Goal: Task Accomplishment & Management: Manage account settings

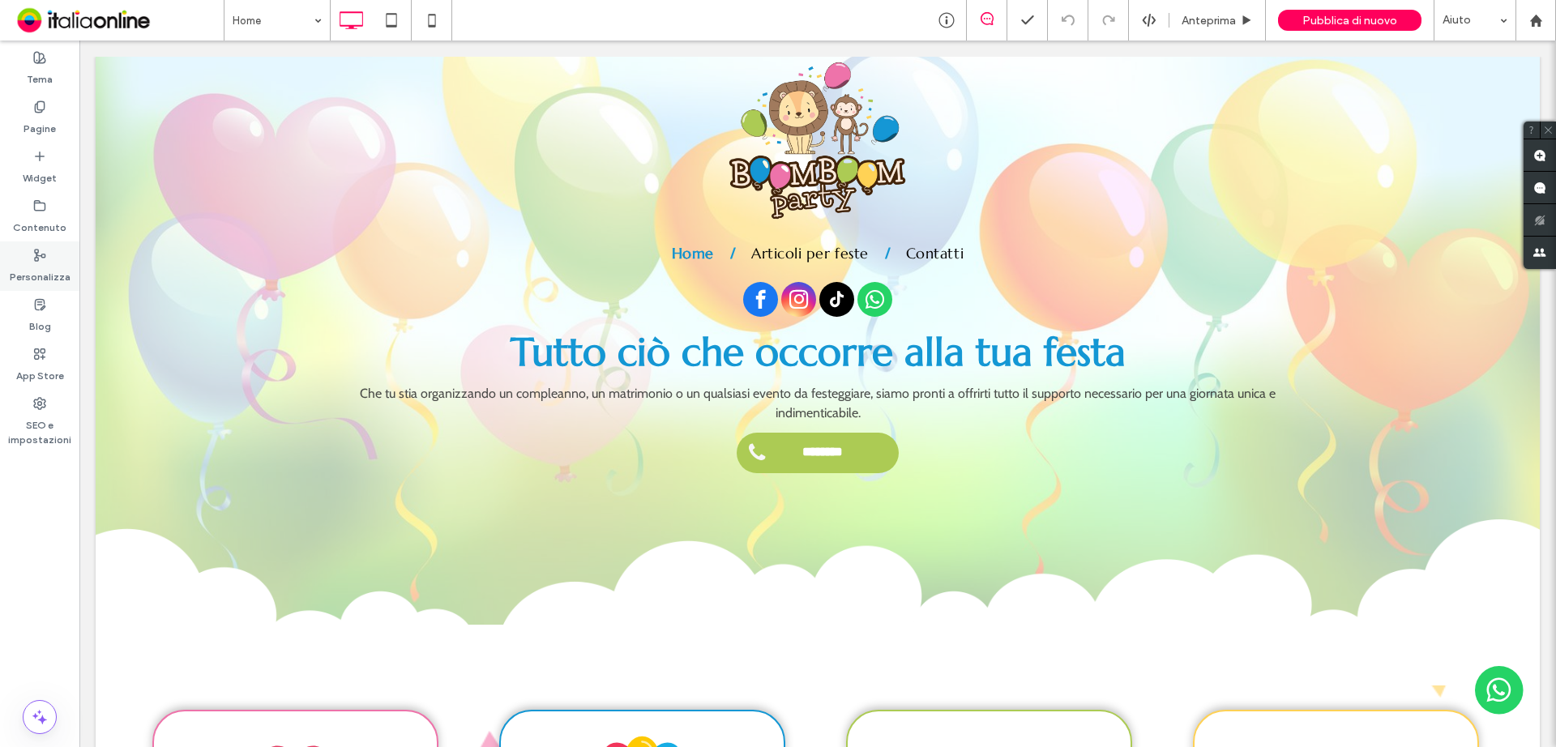
click at [50, 265] on label "Personalizza" at bounding box center [40, 273] width 61 height 23
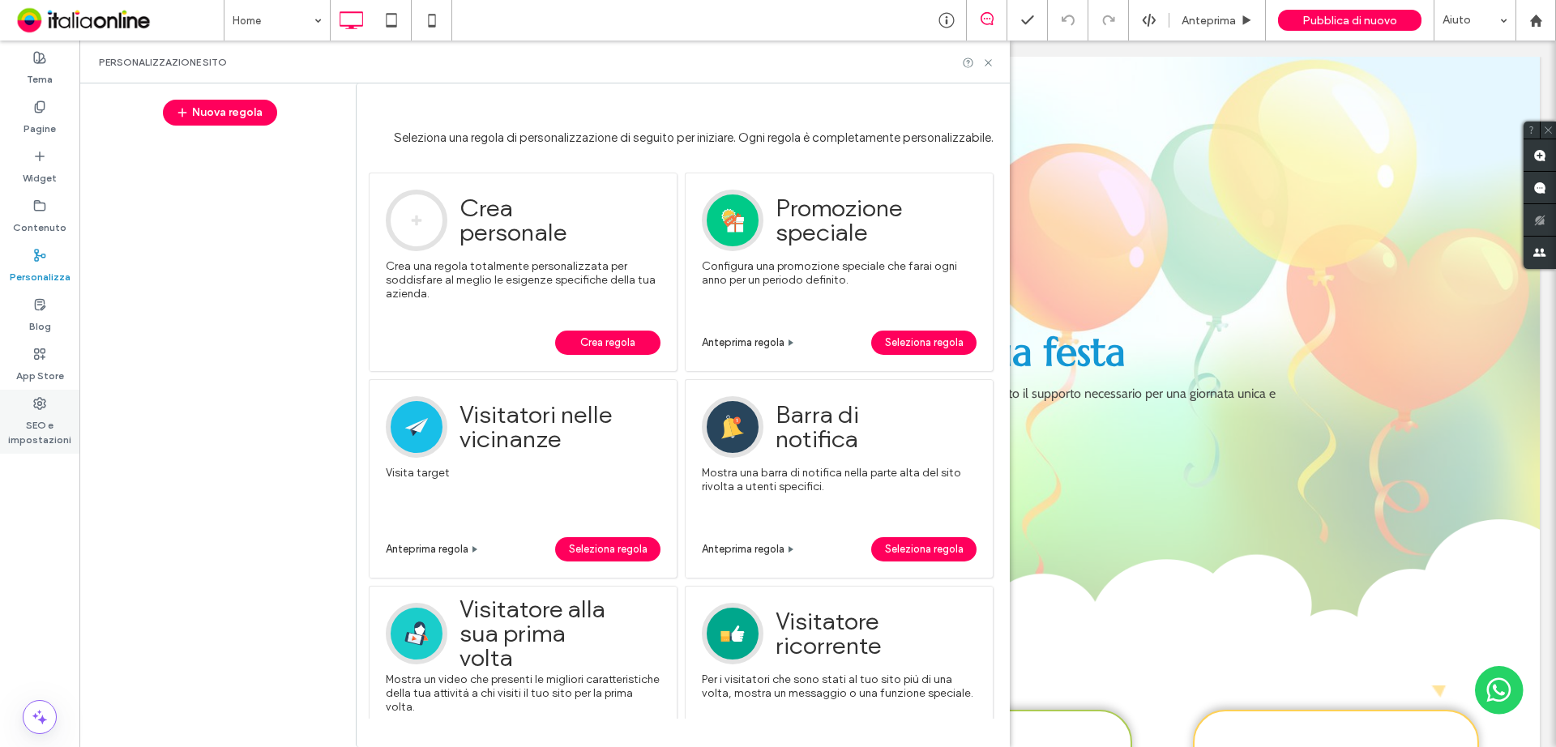
click at [32, 419] on label "SEO e impostazioni" at bounding box center [39, 428] width 79 height 37
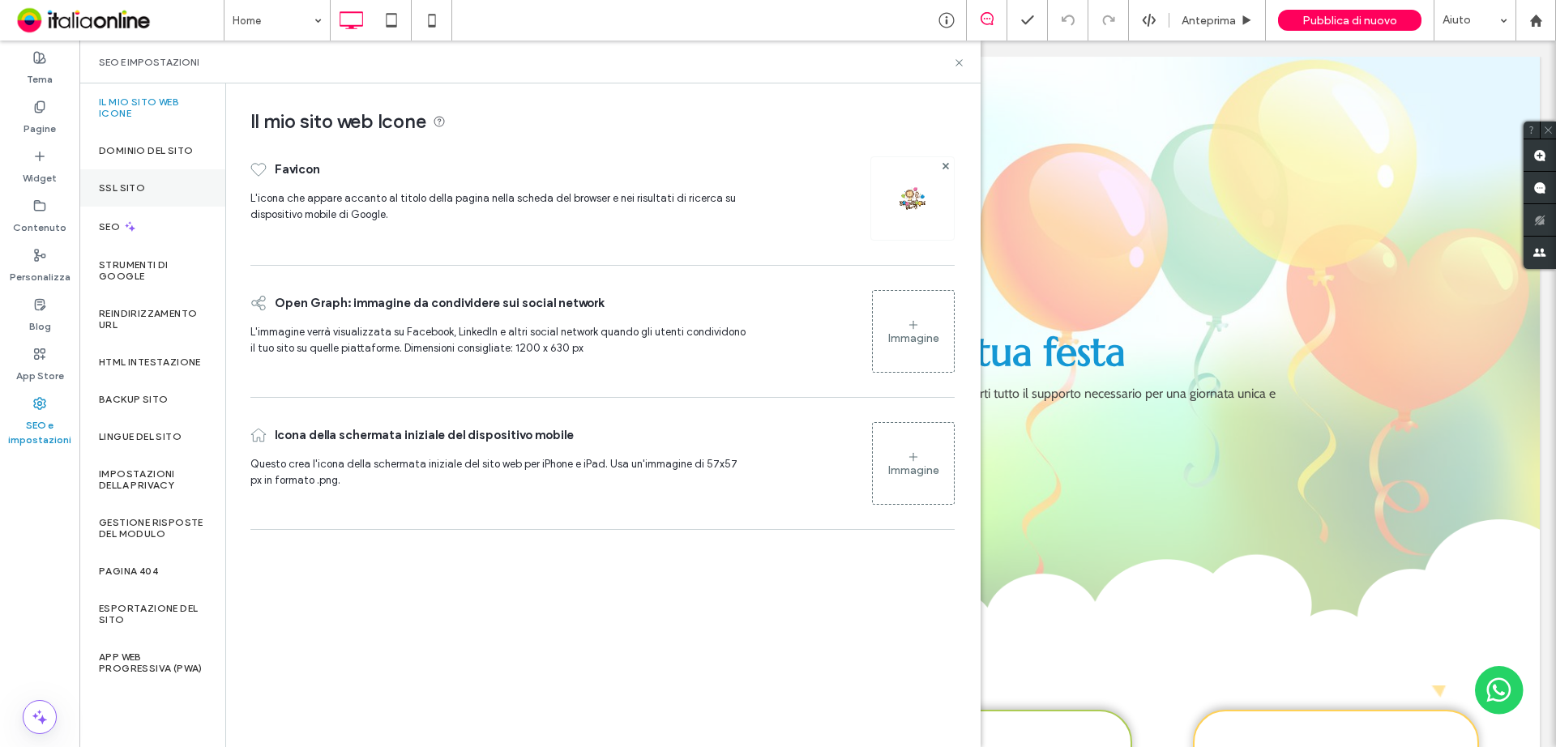
click at [146, 195] on div "SSL sito" at bounding box center [152, 187] width 146 height 37
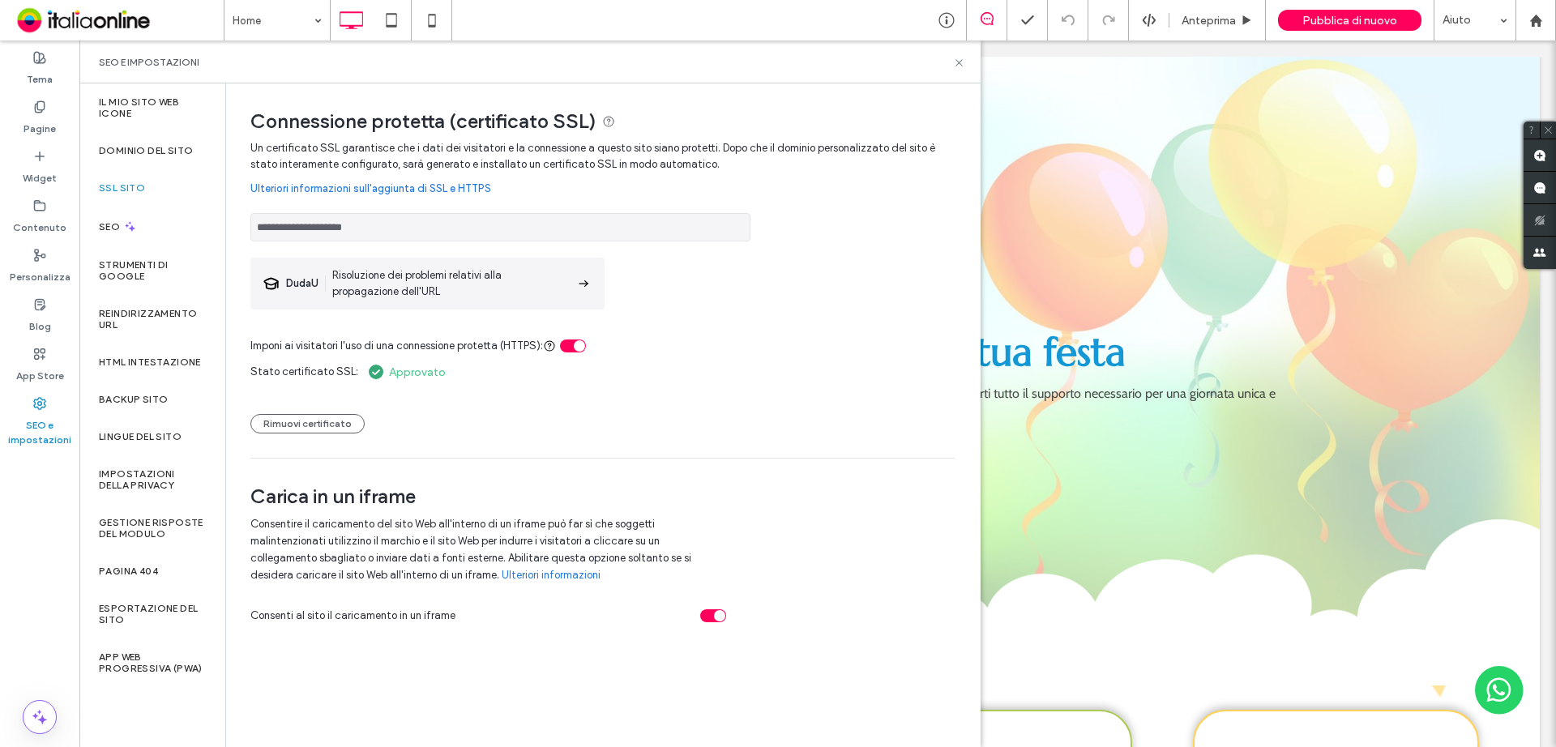
click at [447, 651] on div "**********" at bounding box center [602, 414] width 753 height 662
click at [580, 281] on icon at bounding box center [584, 284] width 16 height 16
click at [572, 351] on div "toggle" at bounding box center [573, 346] width 26 height 13
click at [545, 396] on div "Stato certificato SSL: Approvato Rimuovi certificato" at bounding box center [602, 393] width 704 height 79
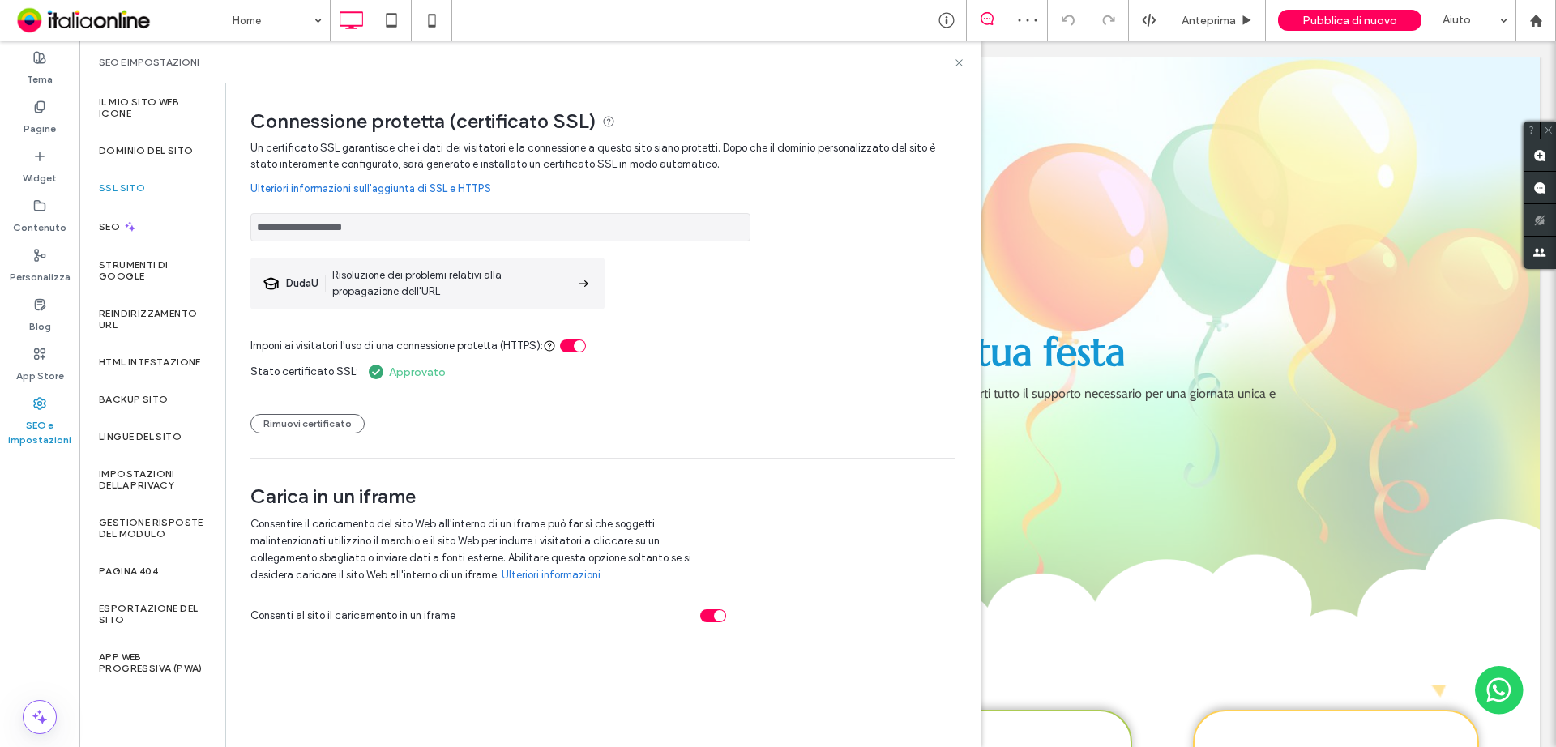
click at [413, 222] on input "**********" at bounding box center [500, 227] width 500 height 28
click at [336, 429] on button "Rimuovi certificato" at bounding box center [307, 423] width 114 height 19
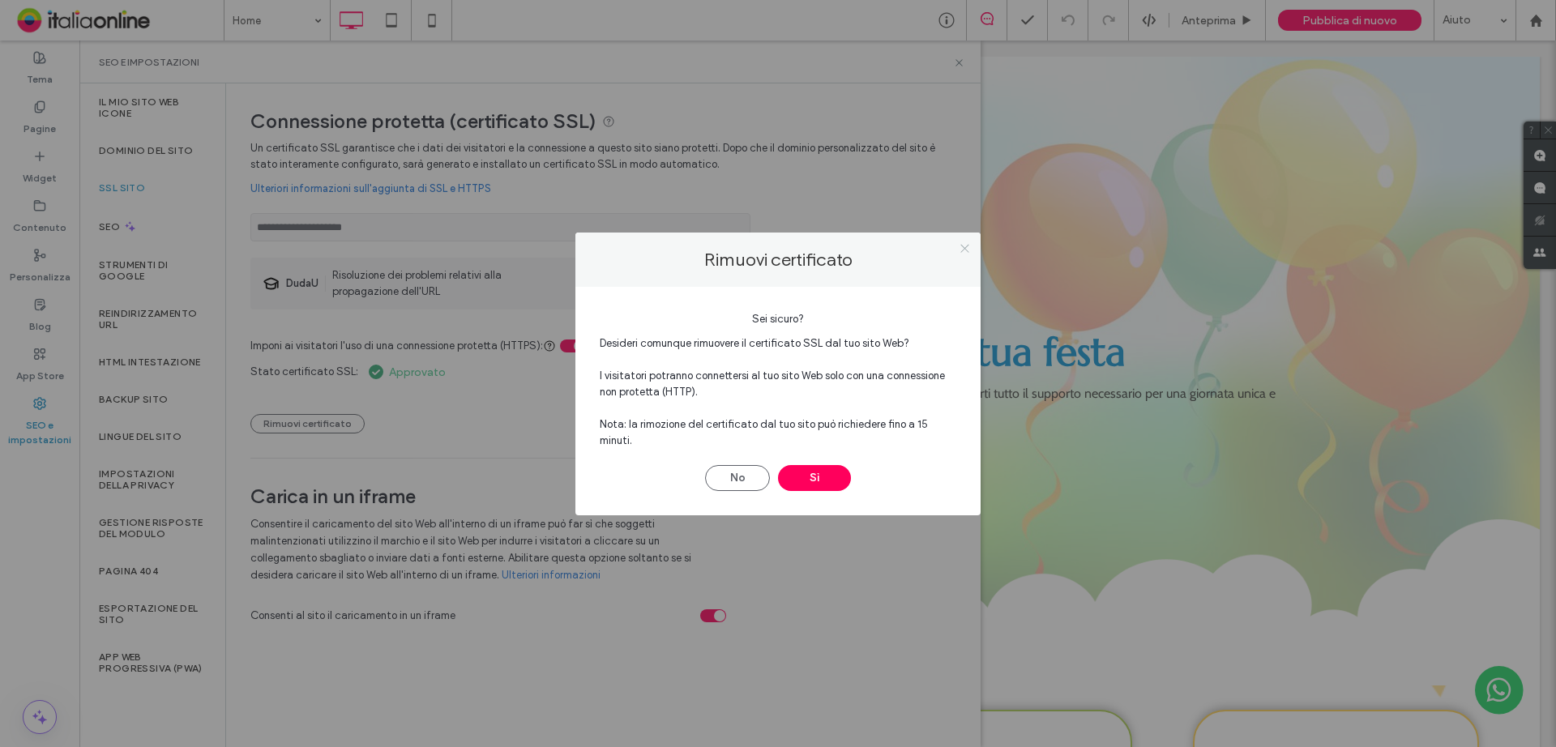
click at [960, 261] on span at bounding box center [965, 249] width 12 height 24
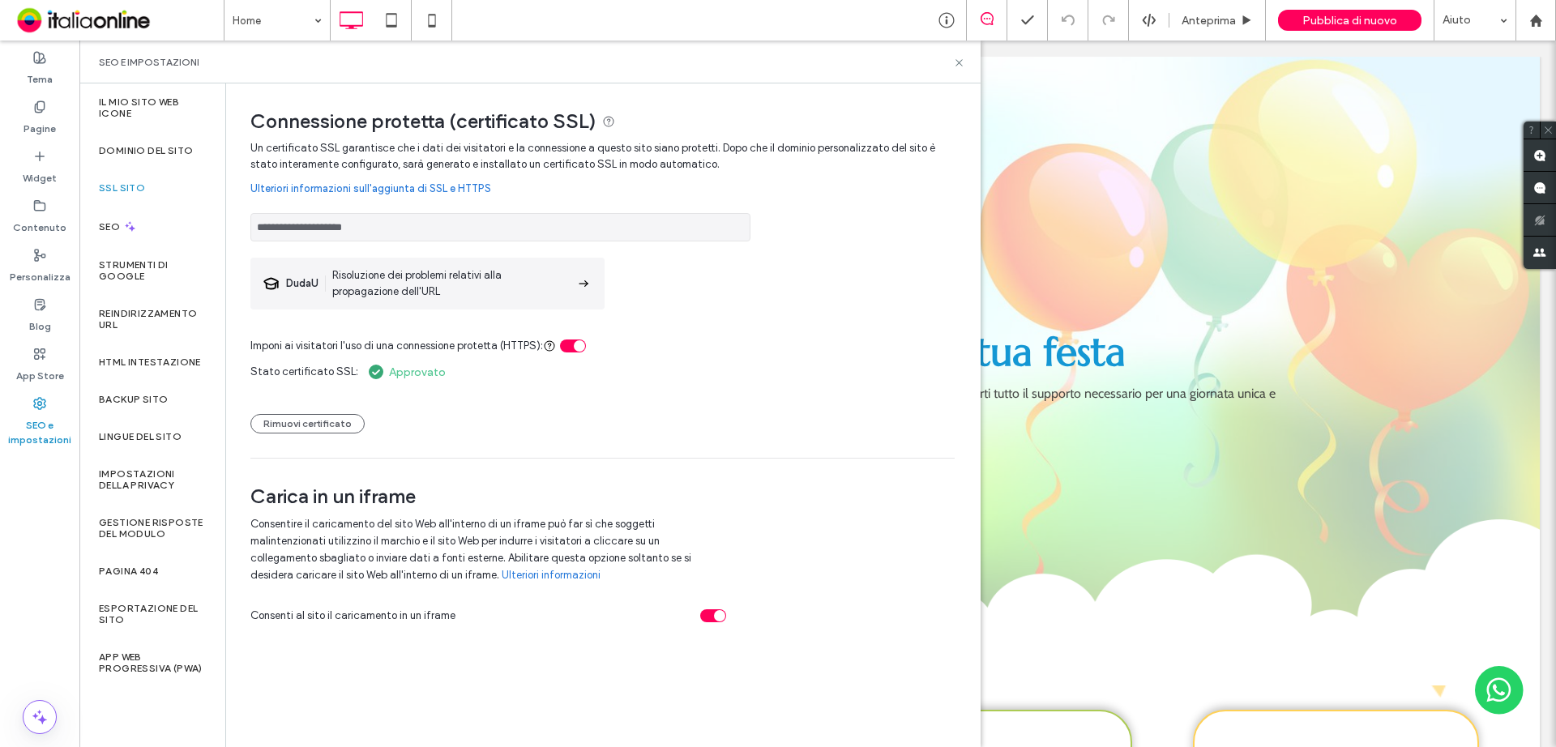
drag, startPoint x: 508, startPoint y: 374, endPoint x: 515, endPoint y: 368, distance: 8.6
click at [508, 374] on div "Stato certificato SSL: Approvato Rimuovi certificato" at bounding box center [602, 393] width 704 height 79
click at [500, 448] on div "**********" at bounding box center [602, 299] width 704 height 318
click at [499, 422] on div "Rimuovi certificato" at bounding box center [602, 416] width 704 height 36
click at [568, 350] on div "toggle" at bounding box center [573, 346] width 26 height 13
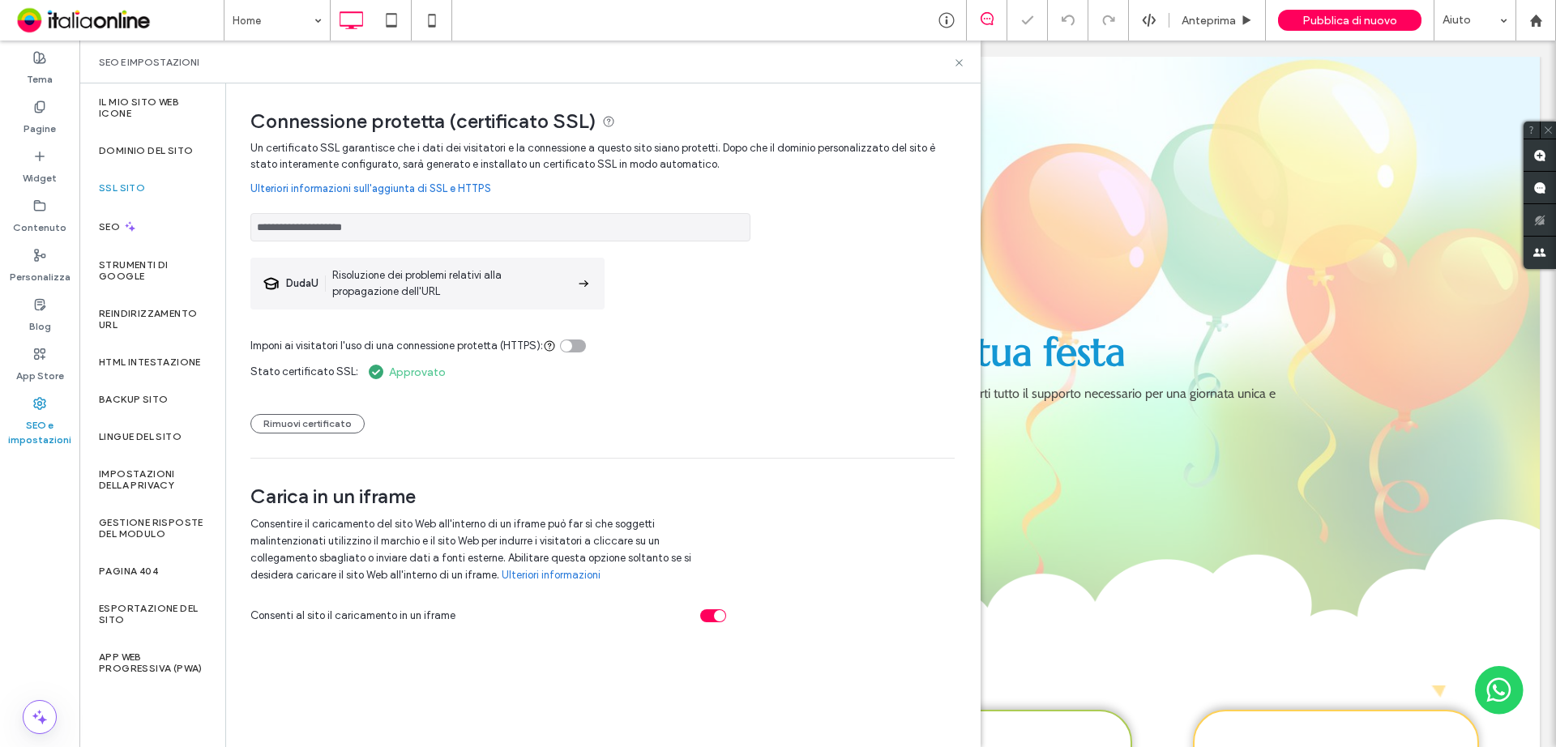
click at [568, 350] on div "toggle" at bounding box center [573, 346] width 26 height 13
click at [328, 430] on button "Rimuovi certificato" at bounding box center [307, 423] width 114 height 19
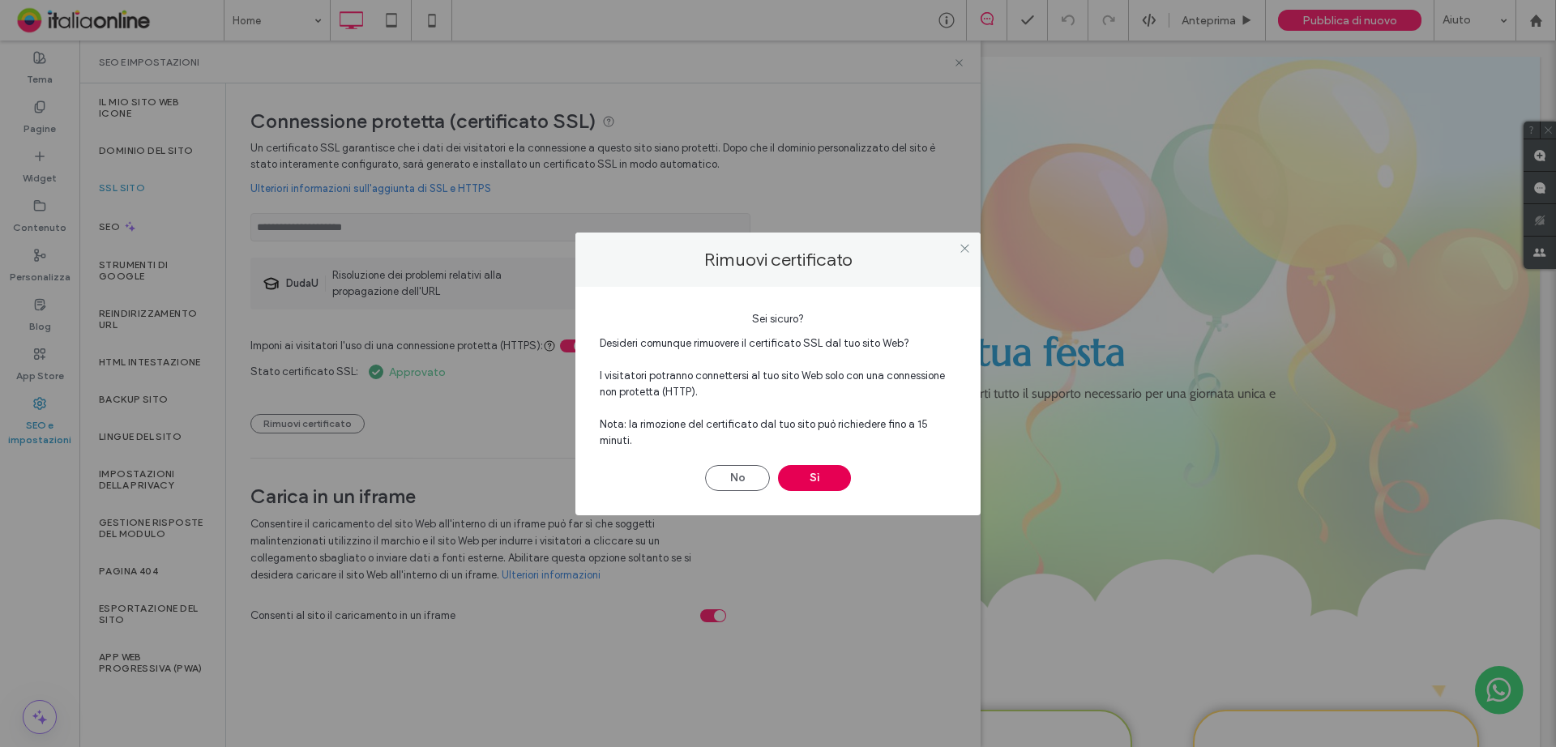
click at [801, 465] on button "Sì" at bounding box center [814, 478] width 73 height 26
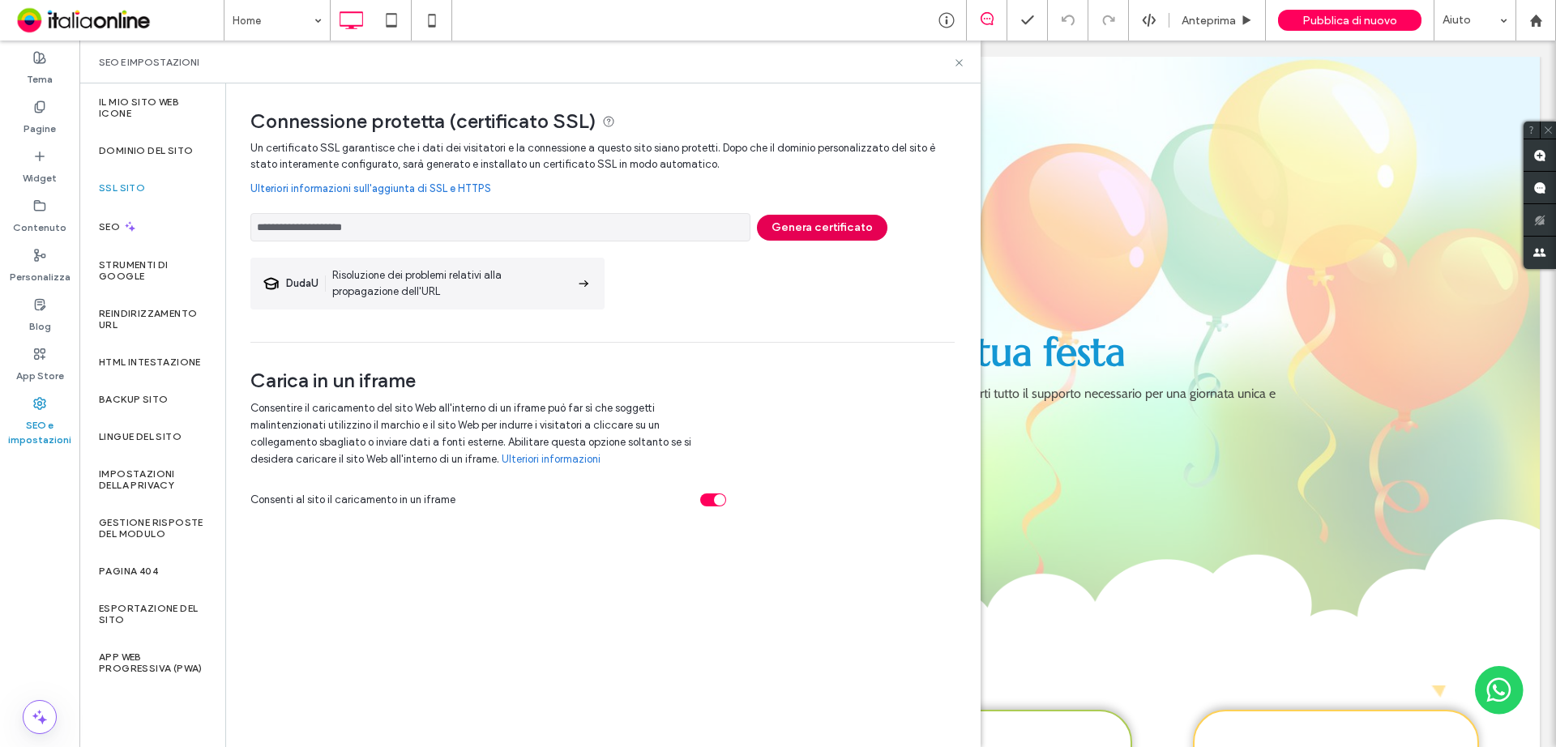
click at [783, 225] on button "Genera certificato" at bounding box center [822, 228] width 131 height 26
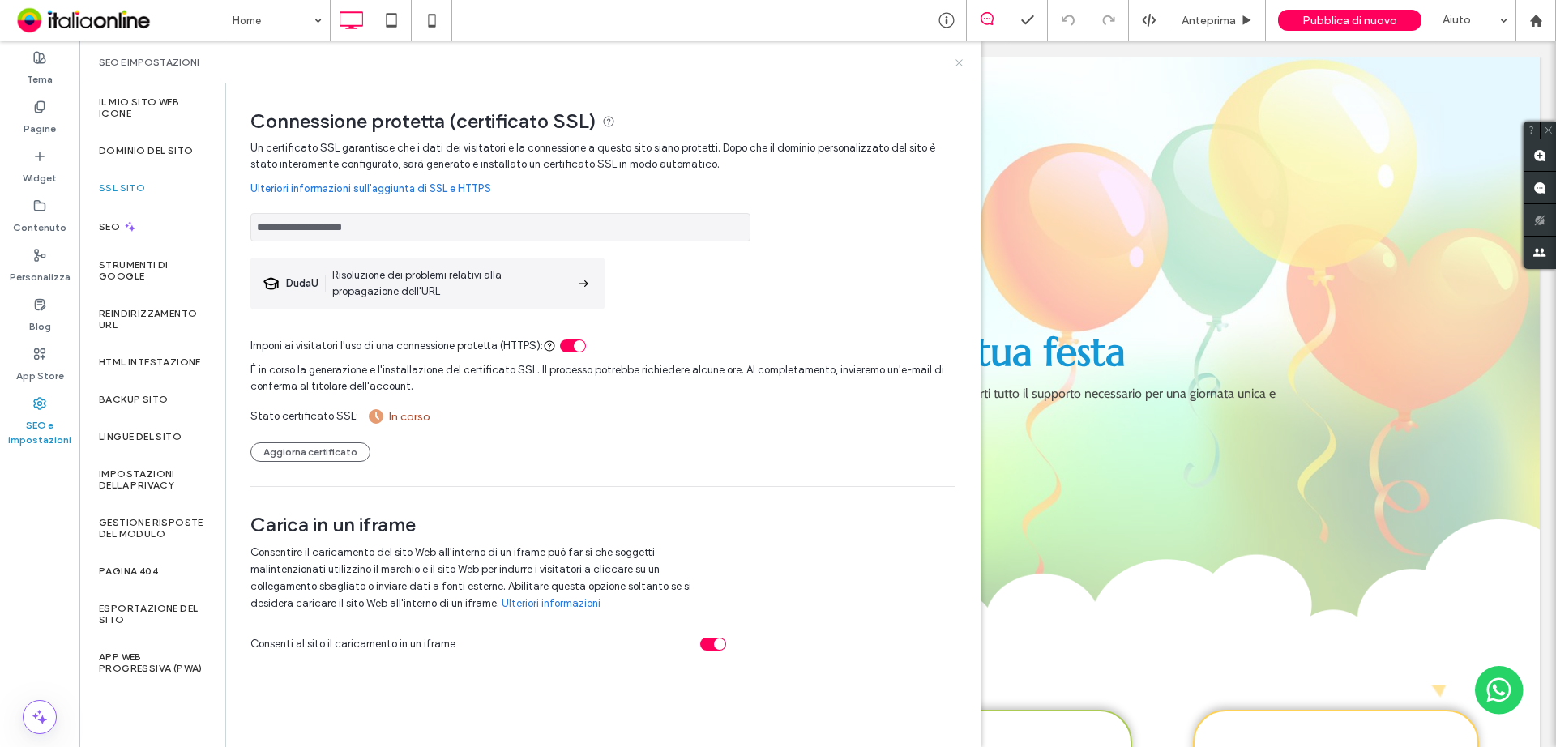
click at [957, 61] on use at bounding box center [959, 62] width 6 height 6
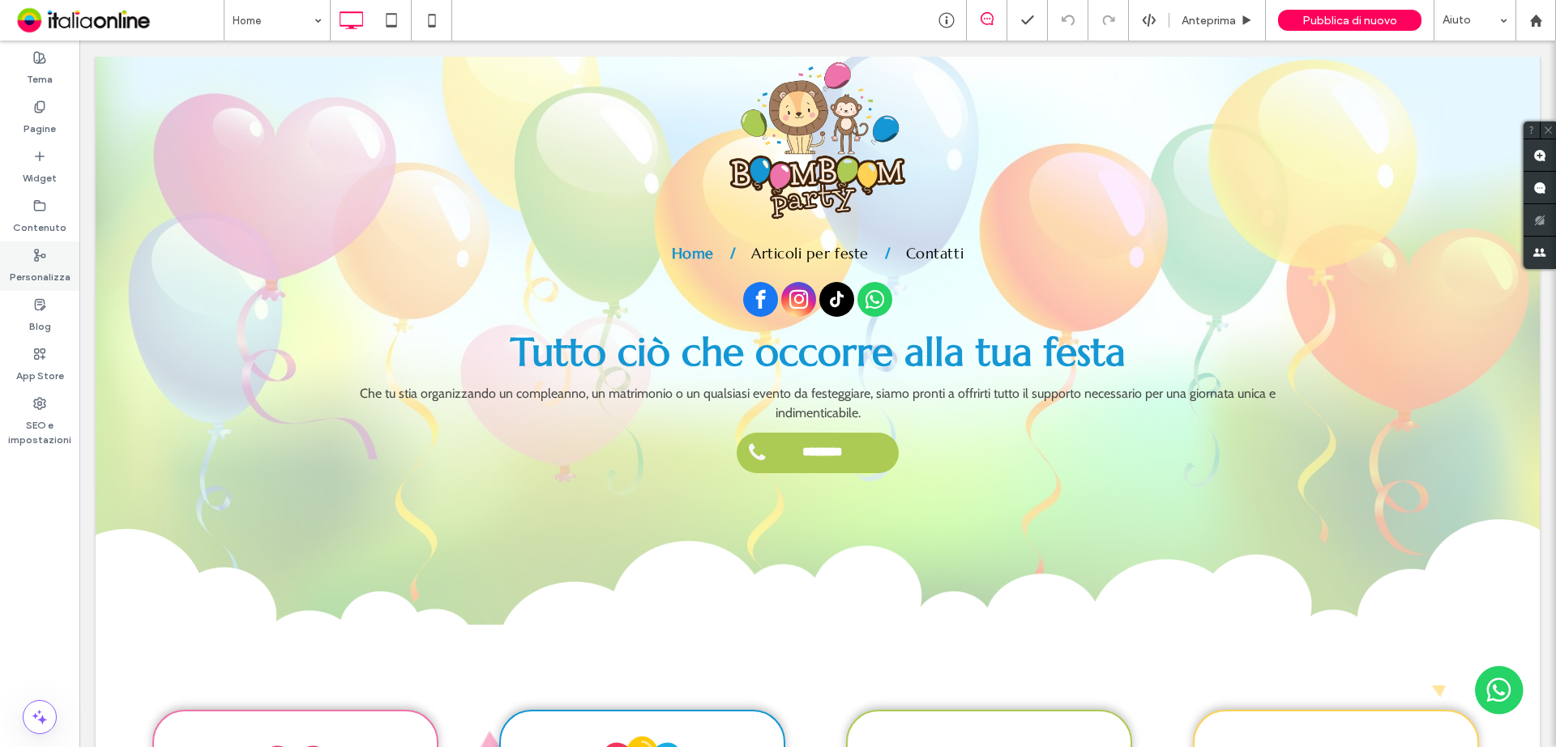
click at [41, 266] on label "Personalizza" at bounding box center [40, 273] width 61 height 23
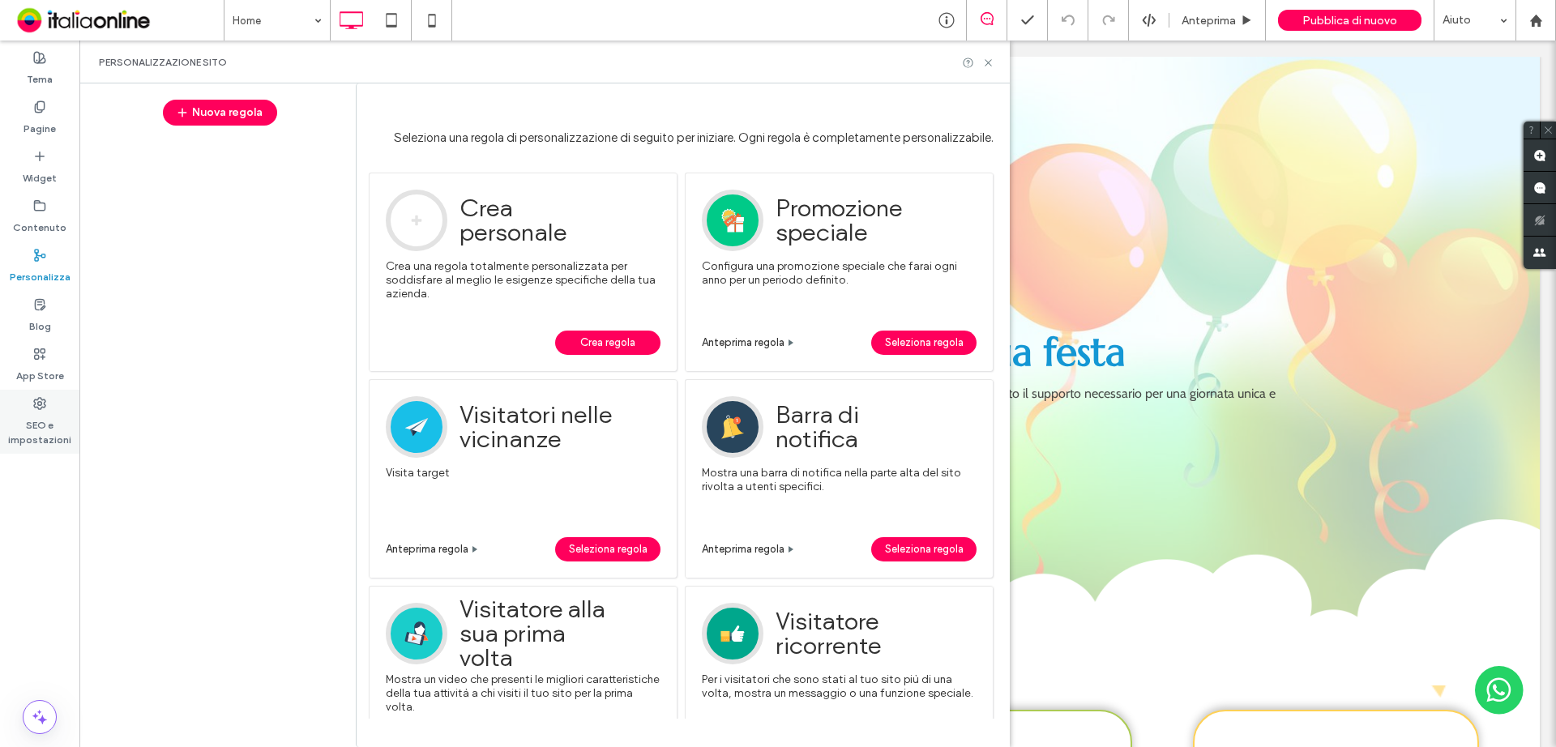
click at [53, 418] on label "SEO e impostazioni" at bounding box center [39, 428] width 79 height 37
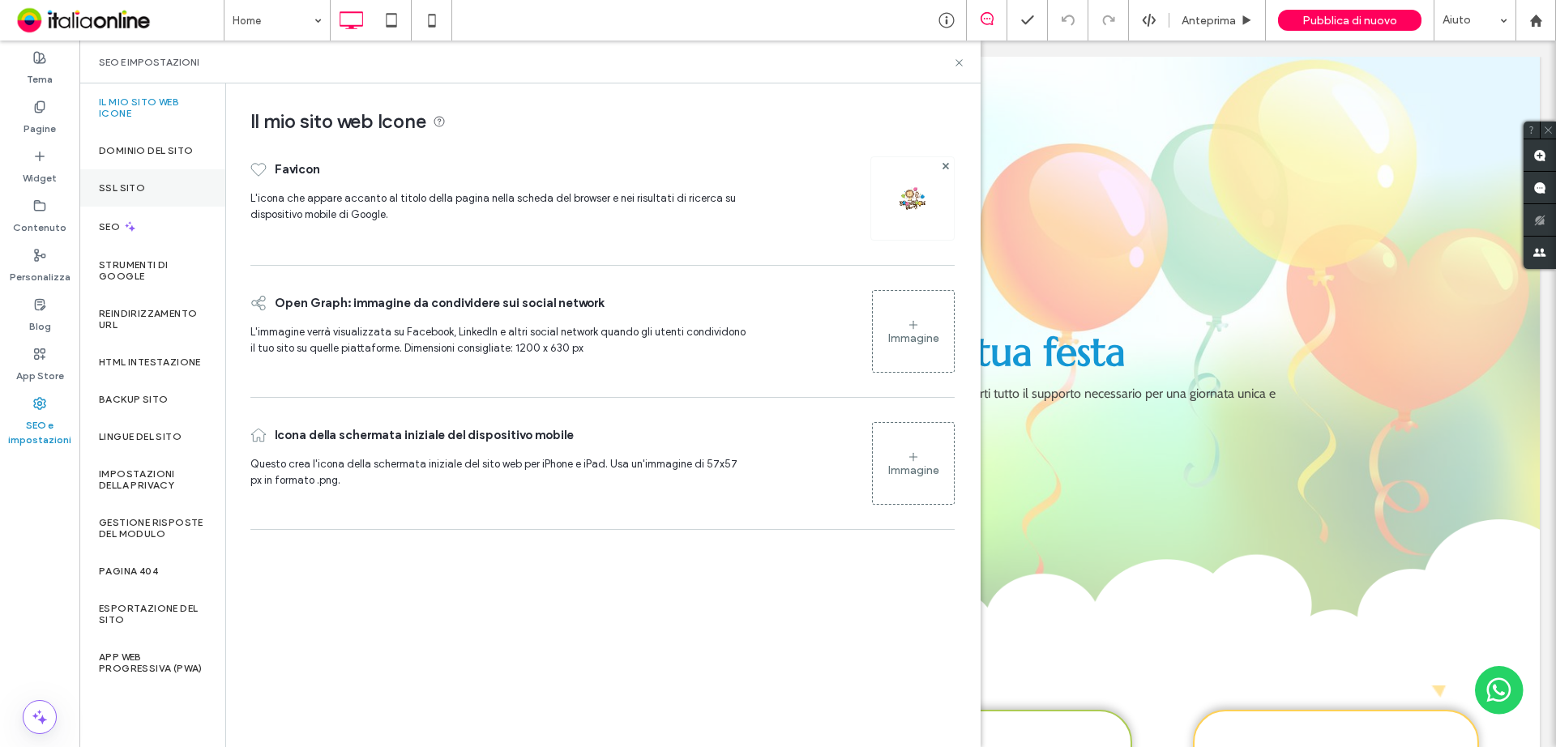
click at [141, 189] on label "SSL sito" at bounding box center [122, 187] width 46 height 11
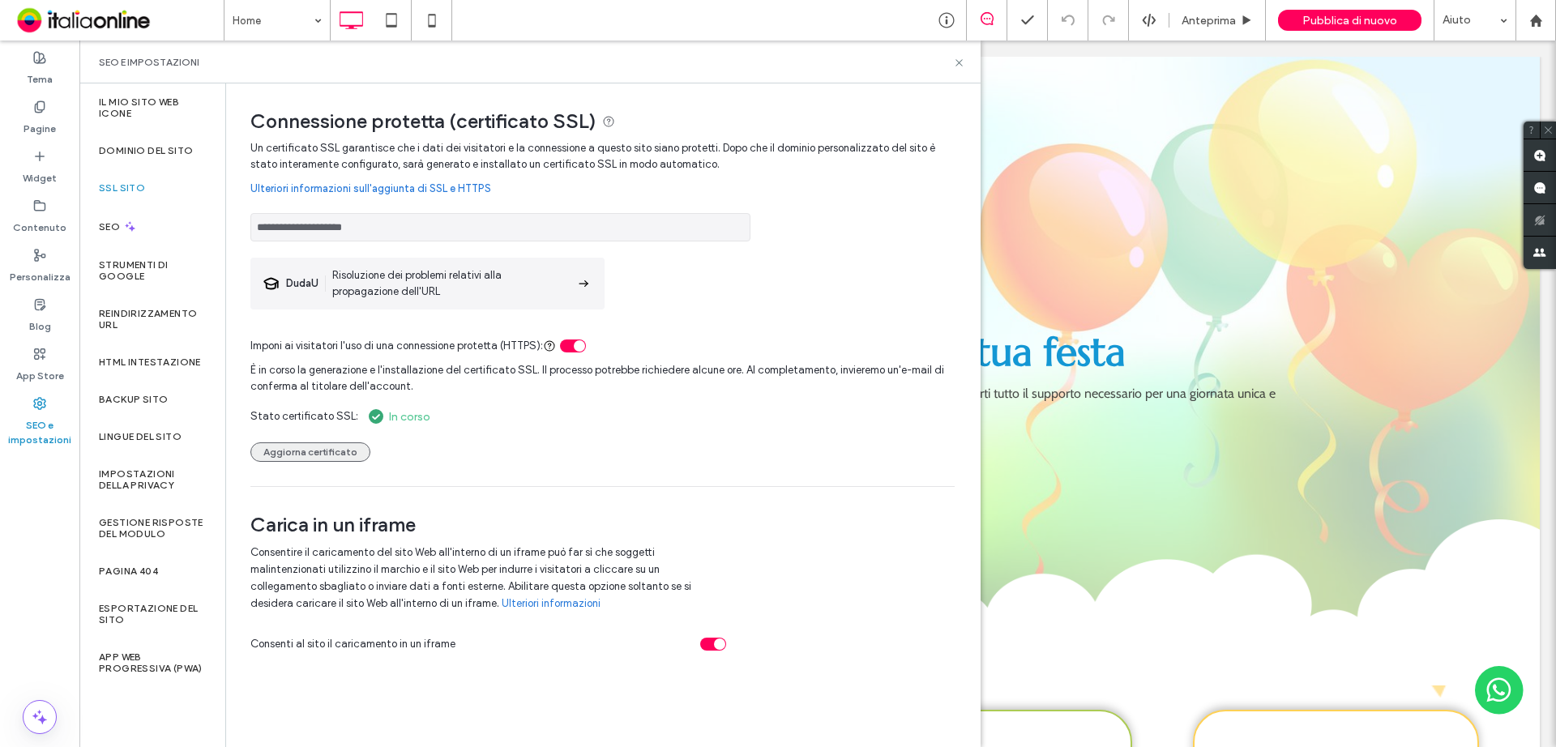
click at [327, 454] on button "Aggiorna certificato" at bounding box center [310, 452] width 120 height 19
drag, startPoint x: 963, startPoint y: 61, endPoint x: 766, endPoint y: 4, distance: 205.0
click at [963, 61] on icon at bounding box center [959, 63] width 12 height 12
